Goal: Information Seeking & Learning: Learn about a topic

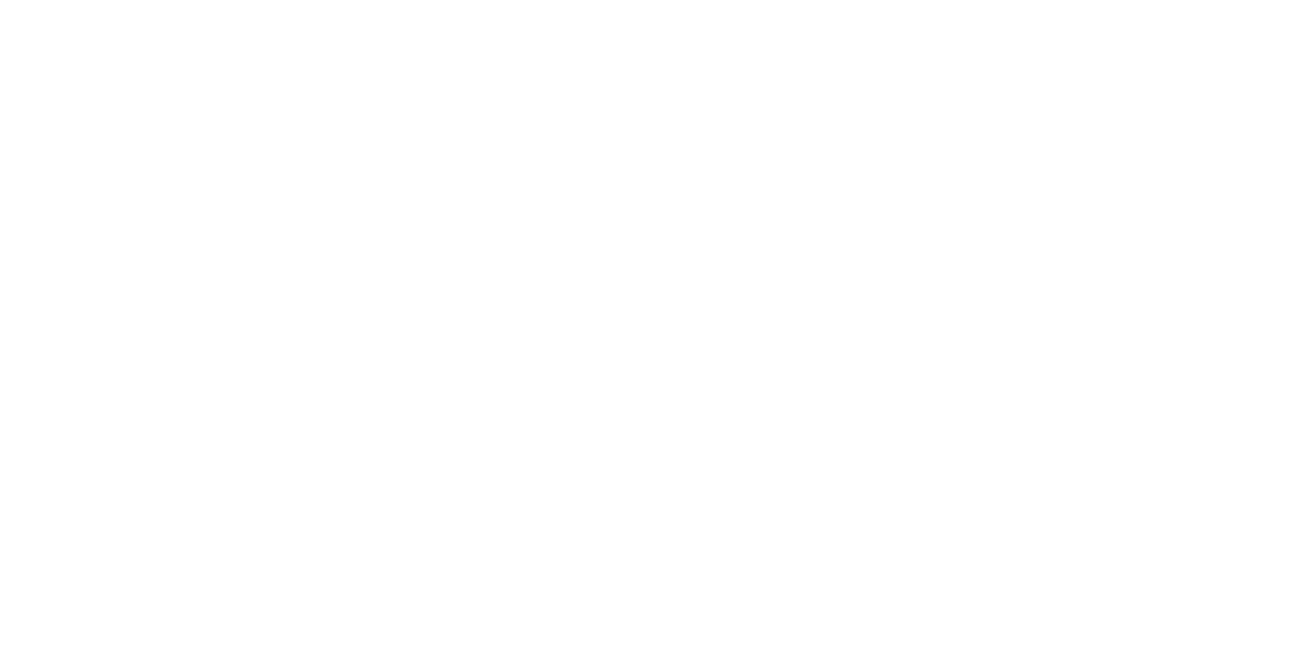
select select ""en""
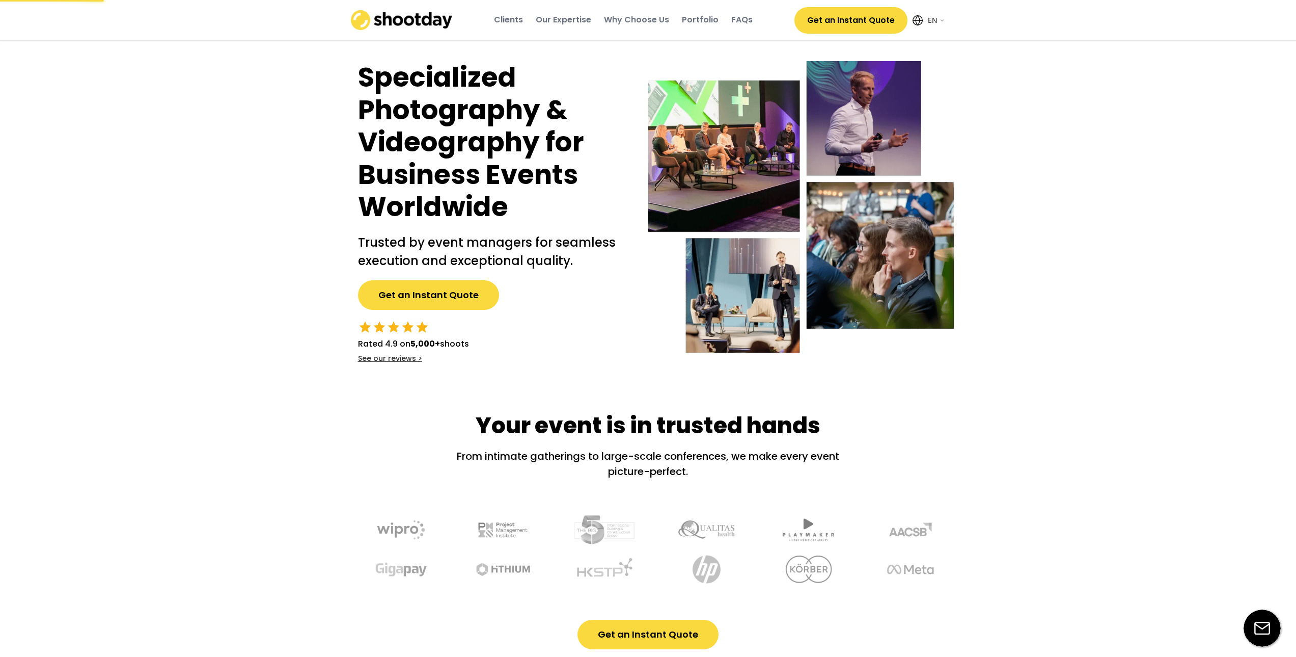
click at [505, 24] on div "Clients" at bounding box center [508, 19] width 29 height 11
click at [696, 20] on div "Portfolio" at bounding box center [700, 19] width 37 height 11
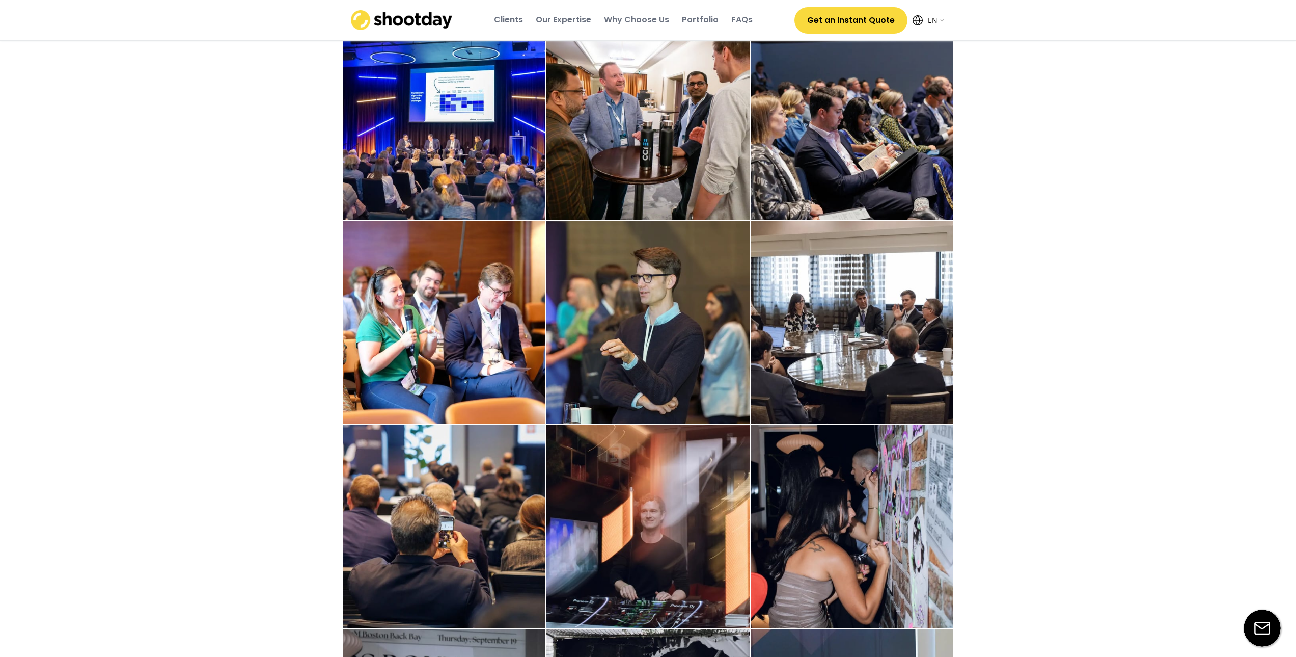
scroll to position [1452, 0]
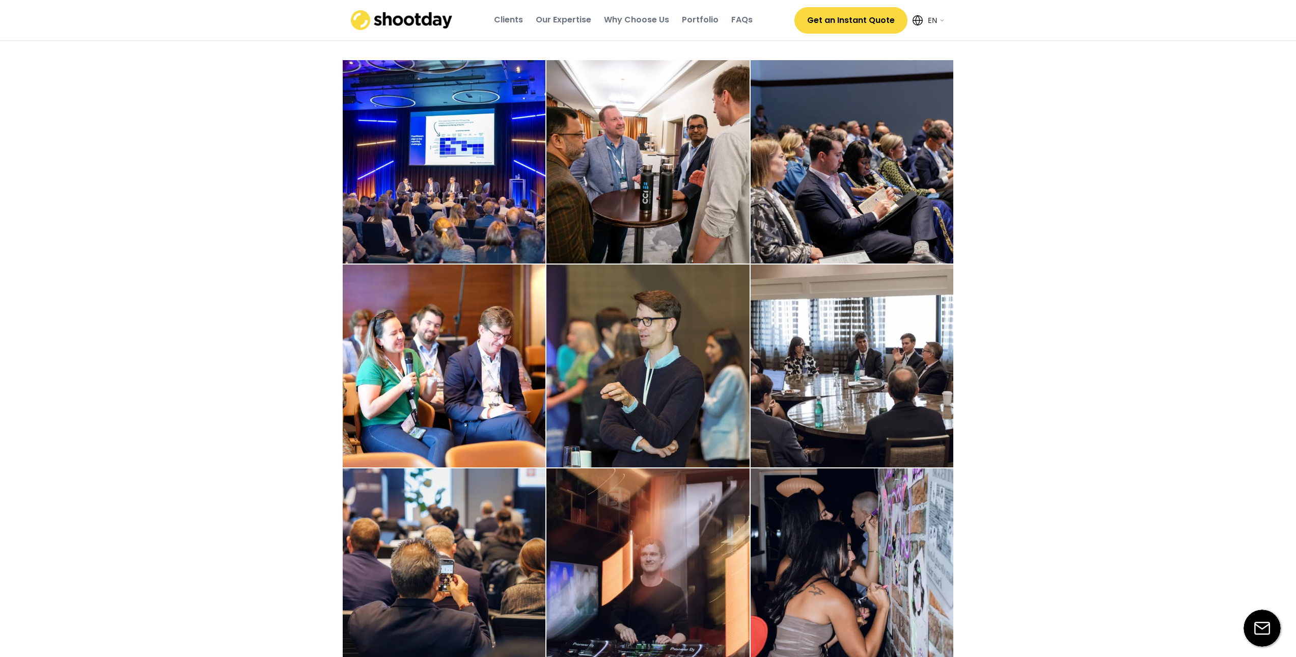
click at [446, 142] on img at bounding box center [444, 161] width 203 height 203
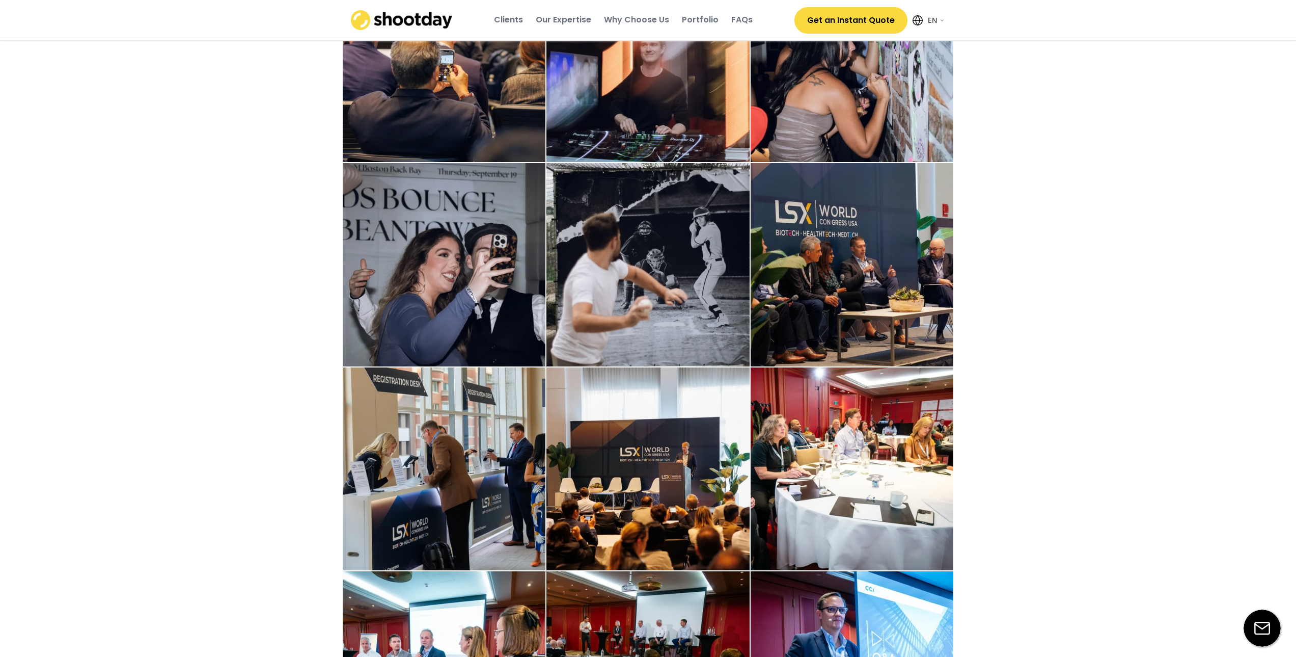
scroll to position [2115, 0]
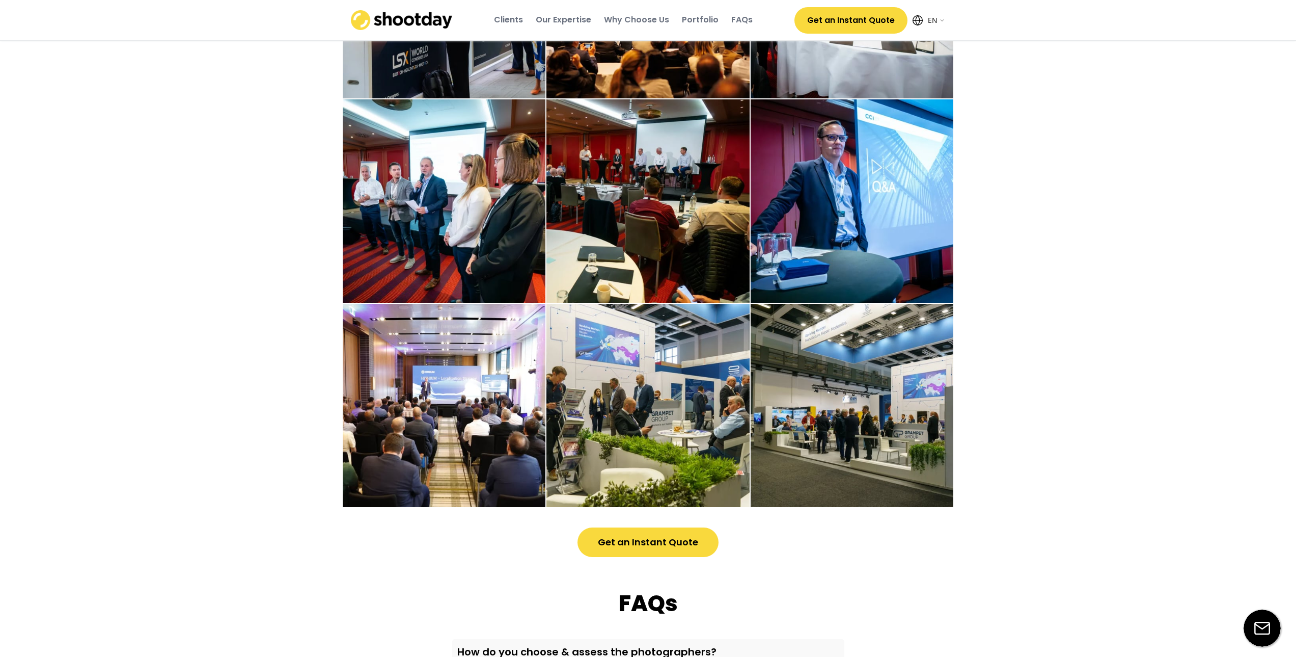
scroll to position [2522, 0]
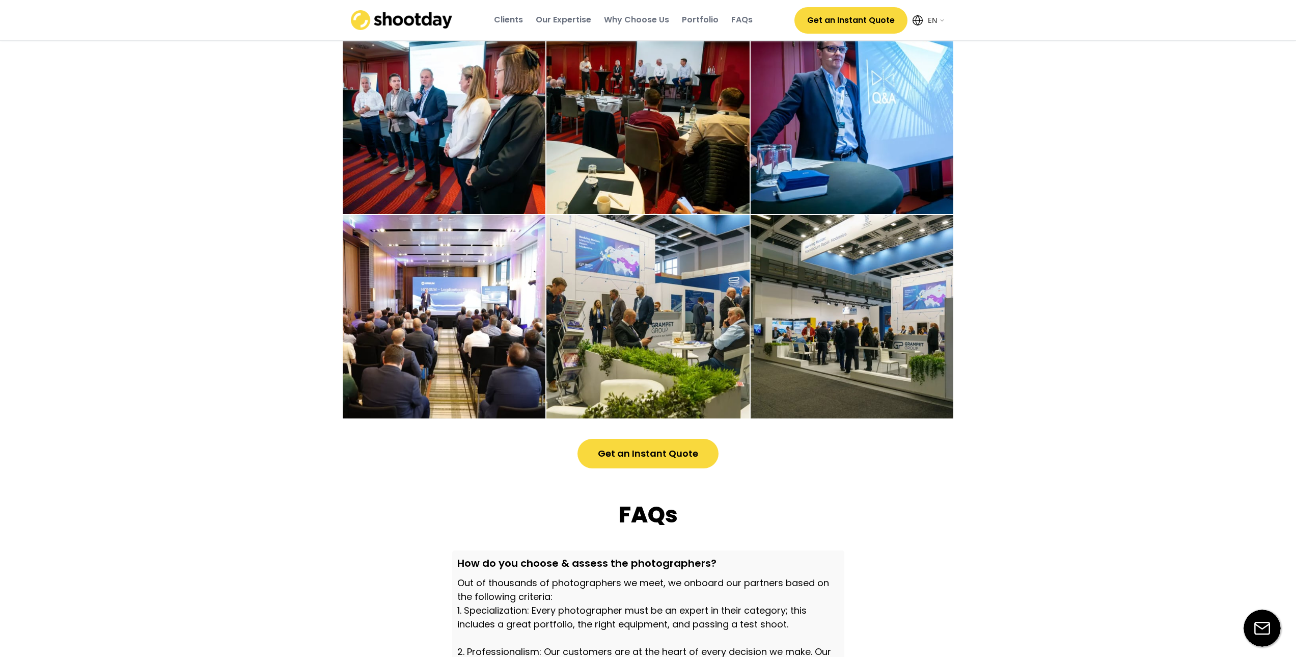
click at [485, 280] on img at bounding box center [444, 316] width 203 height 203
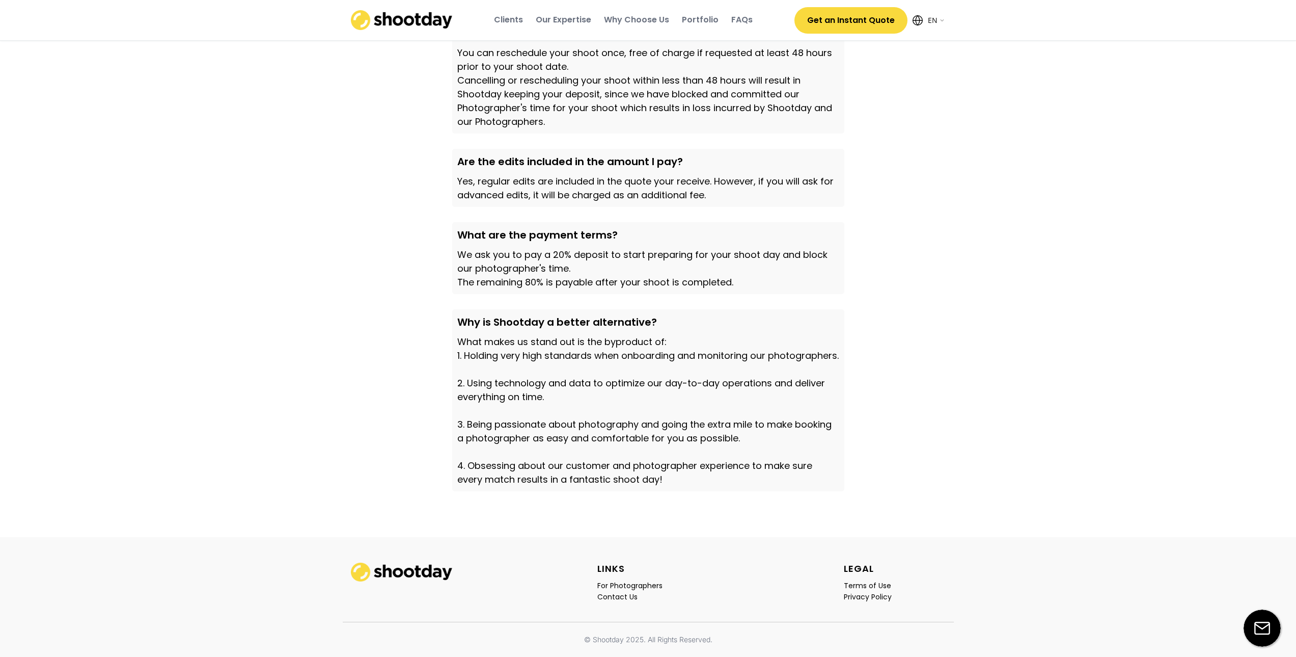
scroll to position [3316, 0]
